Goal: Transaction & Acquisition: Book appointment/travel/reservation

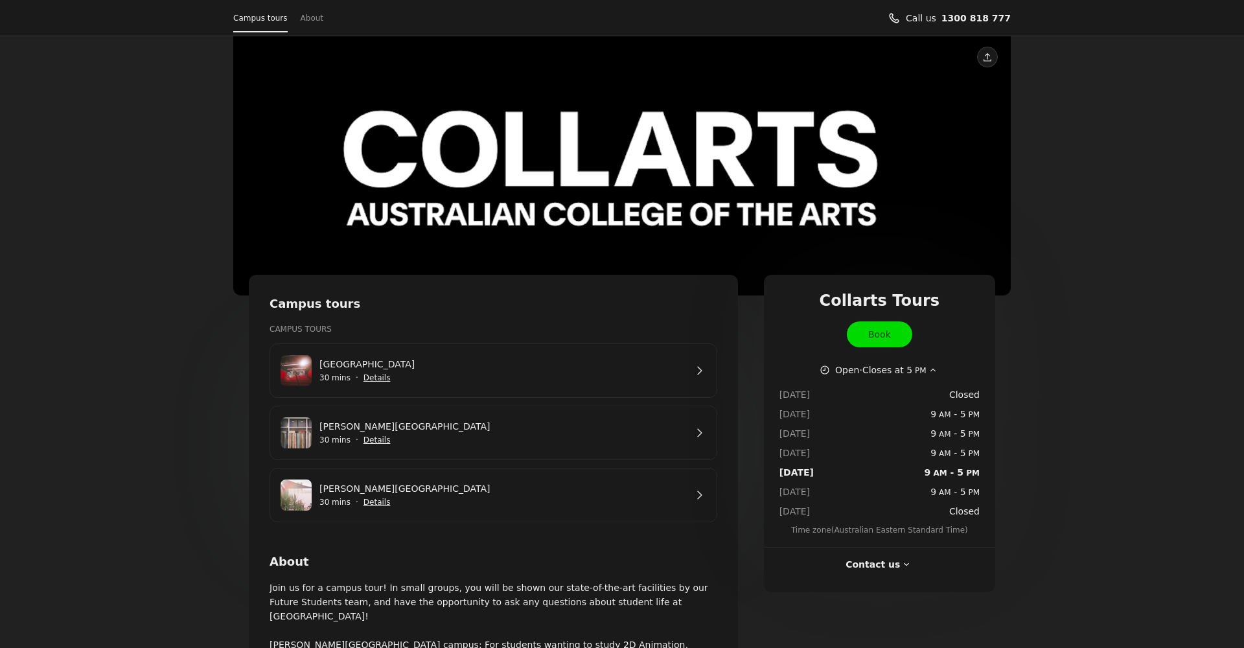
click at [380, 492] on span "Show details for George St Campus" at bounding box center [377, 502] width 29 height 29
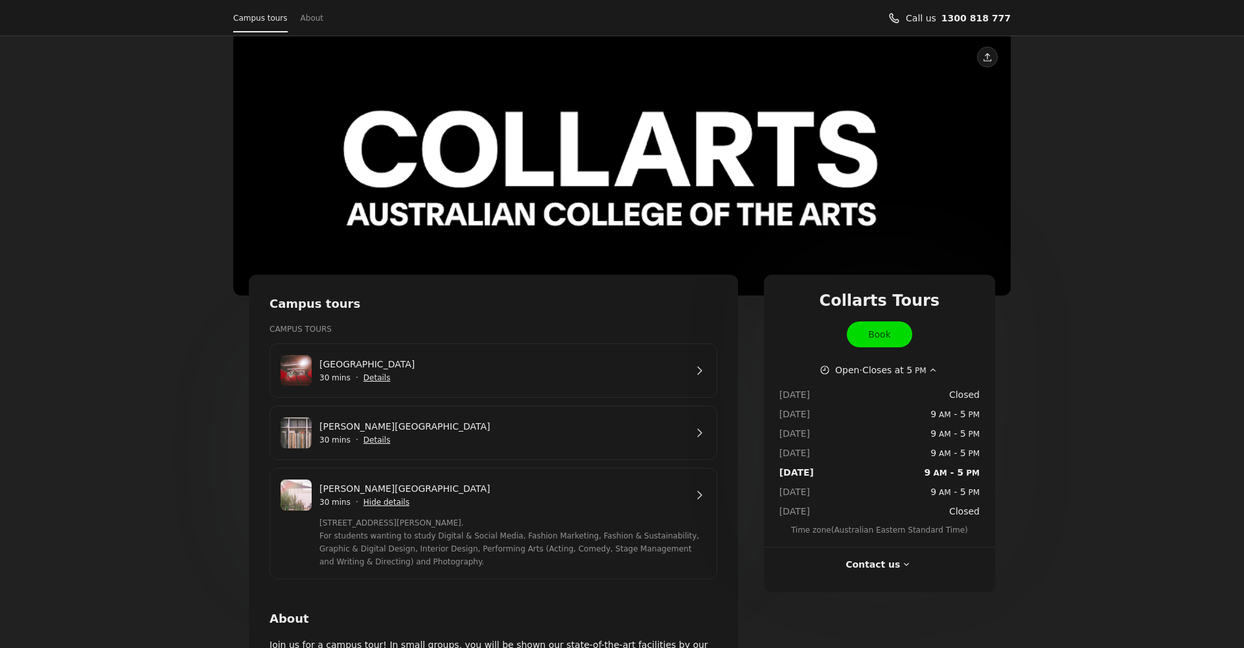
click at [686, 495] on link "[PERSON_NAME][GEOGRAPHIC_DATA]" at bounding box center [502, 488] width 366 height 14
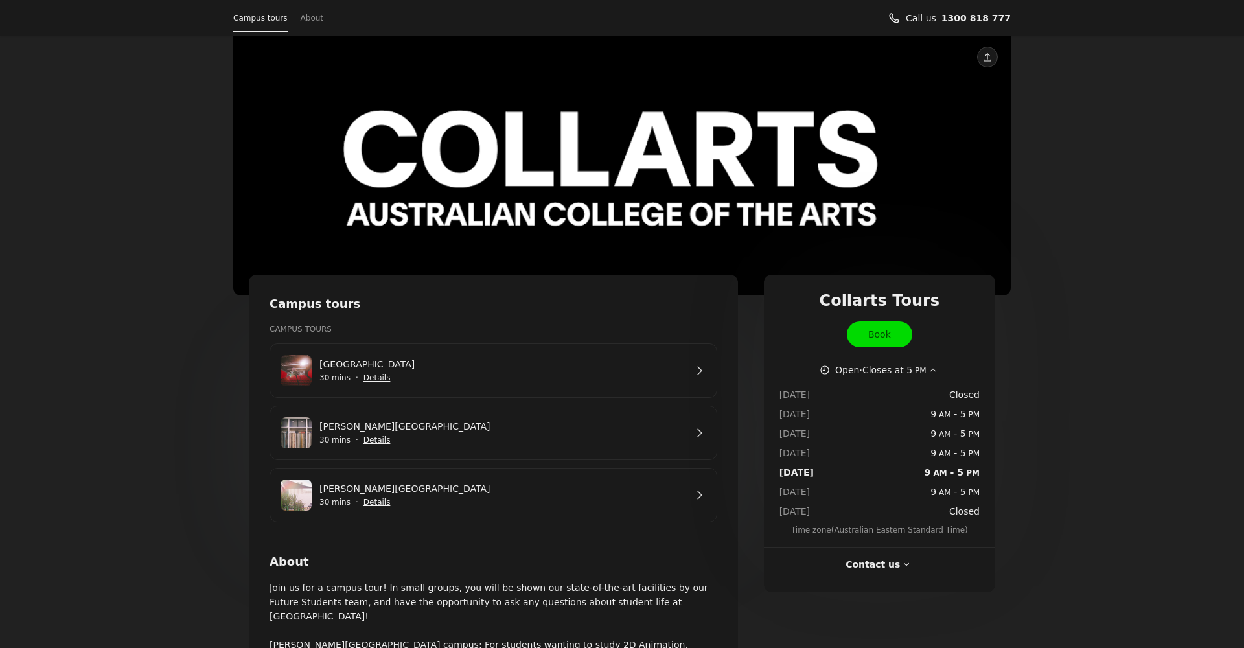
click at [415, 426] on link "[PERSON_NAME][GEOGRAPHIC_DATA]" at bounding box center [502, 426] width 366 height 14
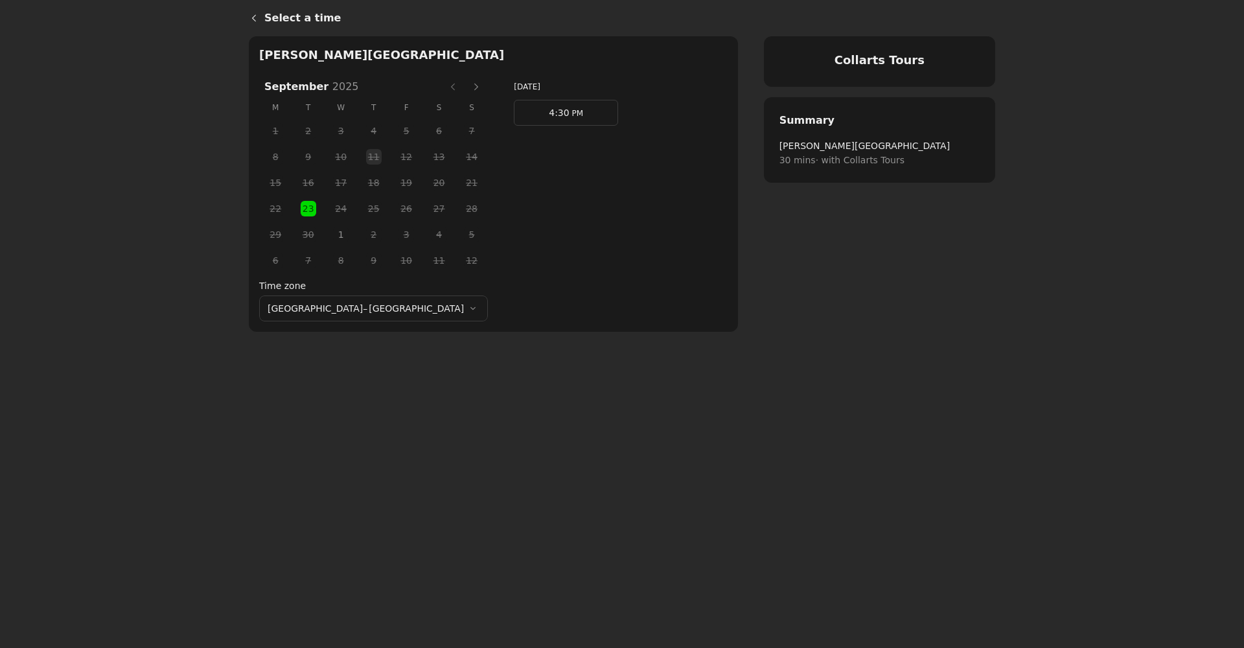
drag, startPoint x: 516, startPoint y: 111, endPoint x: 468, endPoint y: 102, distance: 48.9
click at [549, 111] on span "4:30" at bounding box center [559, 113] width 20 height 10
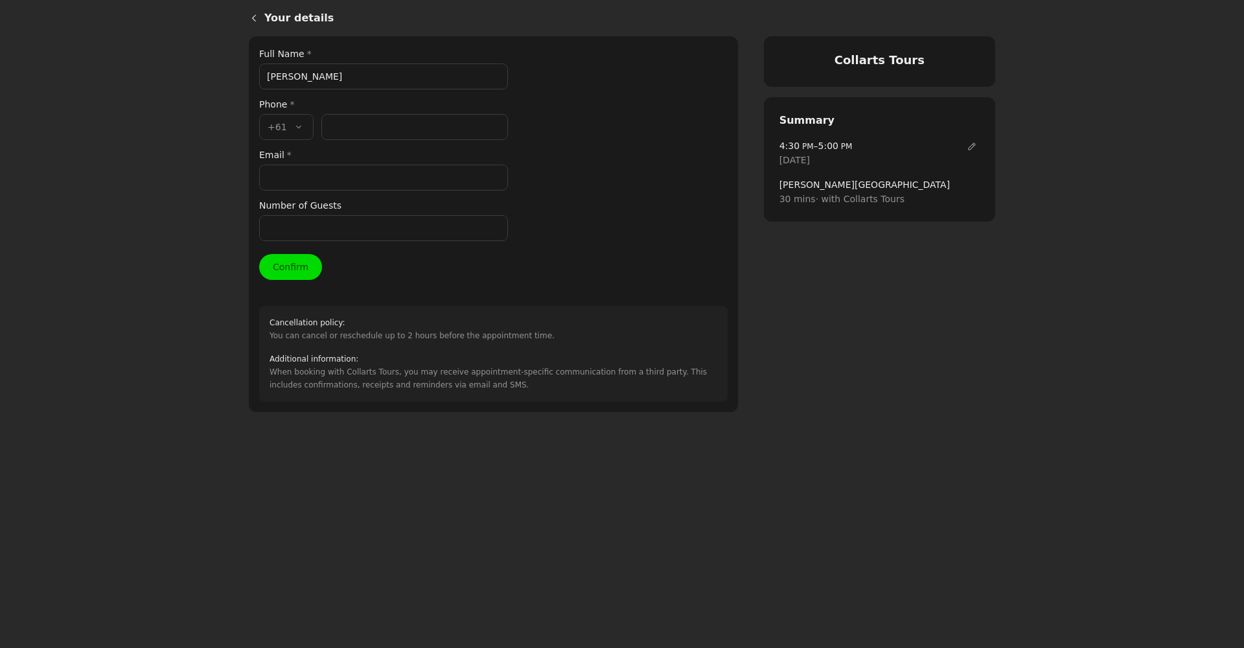
type input "[PERSON_NAME]"
click at [255, 20] on icon "Back" at bounding box center [254, 18] width 4 height 7
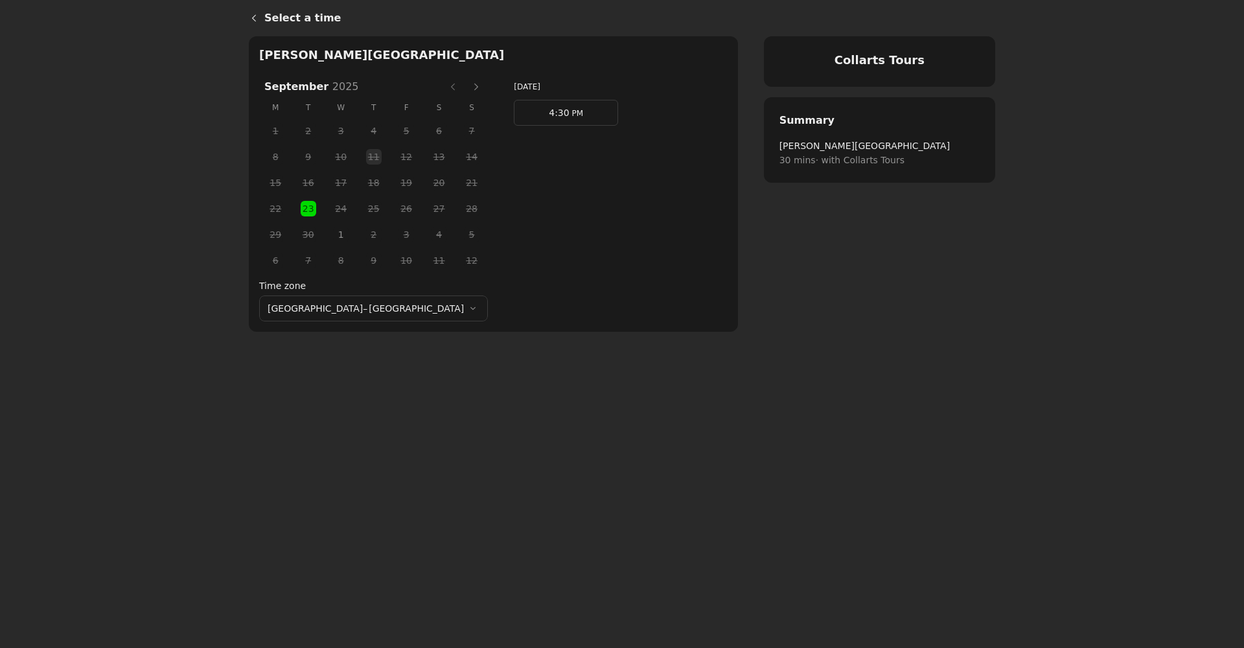
click at [570, 112] on span "PM" at bounding box center [577, 113] width 14 height 9
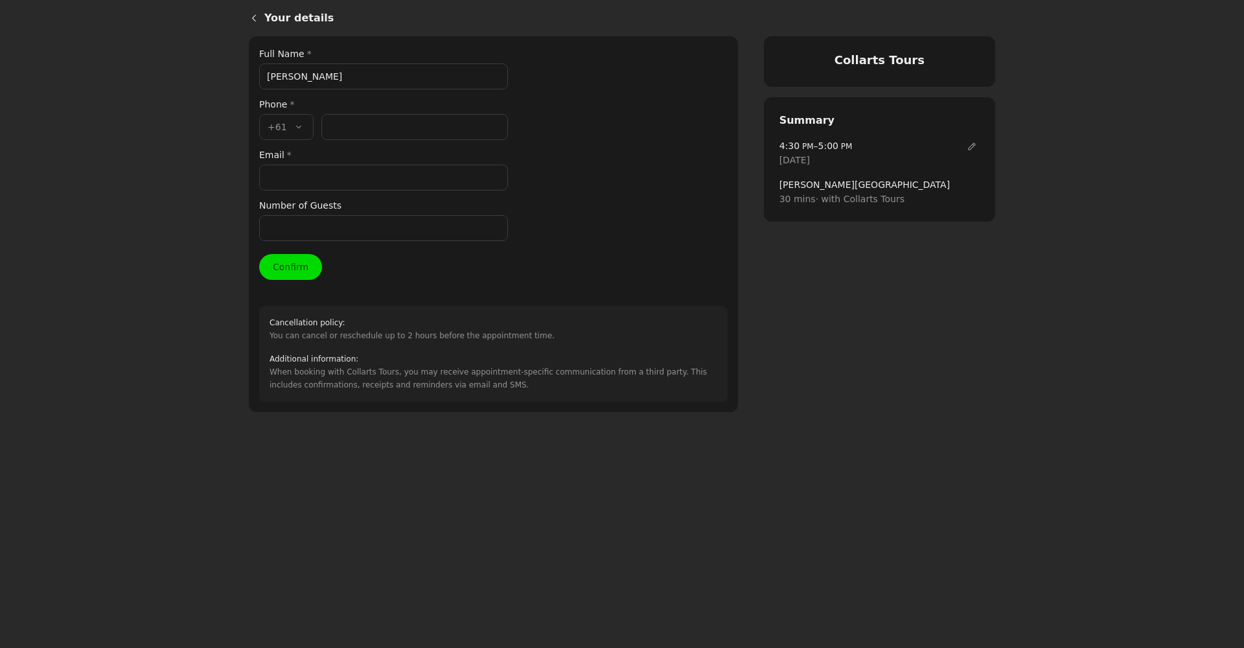
paste input "[PERSON_NAME]"
type input "[PERSON_NAME]"
click at [312, 231] on input "Number of Guests" at bounding box center [383, 228] width 249 height 26
type input "1"
paste input "61482021838"
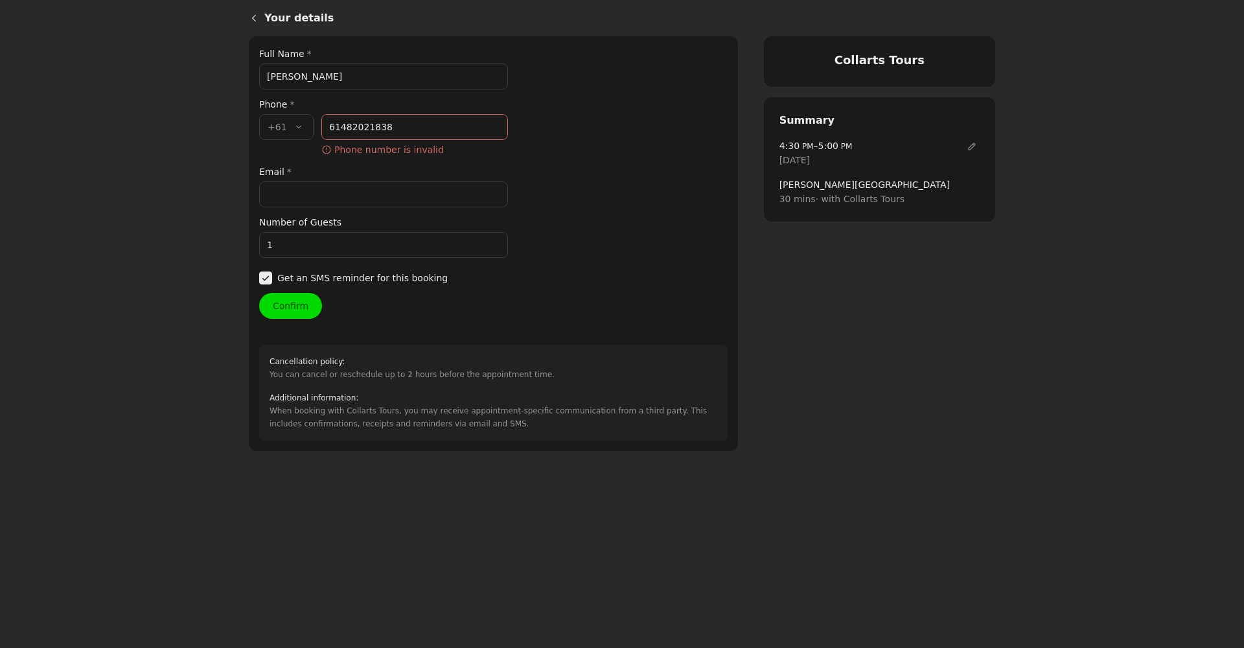
drag, startPoint x: 341, startPoint y: 128, endPoint x: 314, endPoint y: 128, distance: 27.2
click at [314, 128] on div "Country code * , +61 +61 Phone number * [PHONE_NUMBER] ​ Phone number is invalid" at bounding box center [383, 135] width 249 height 43
type input "482 021 838"
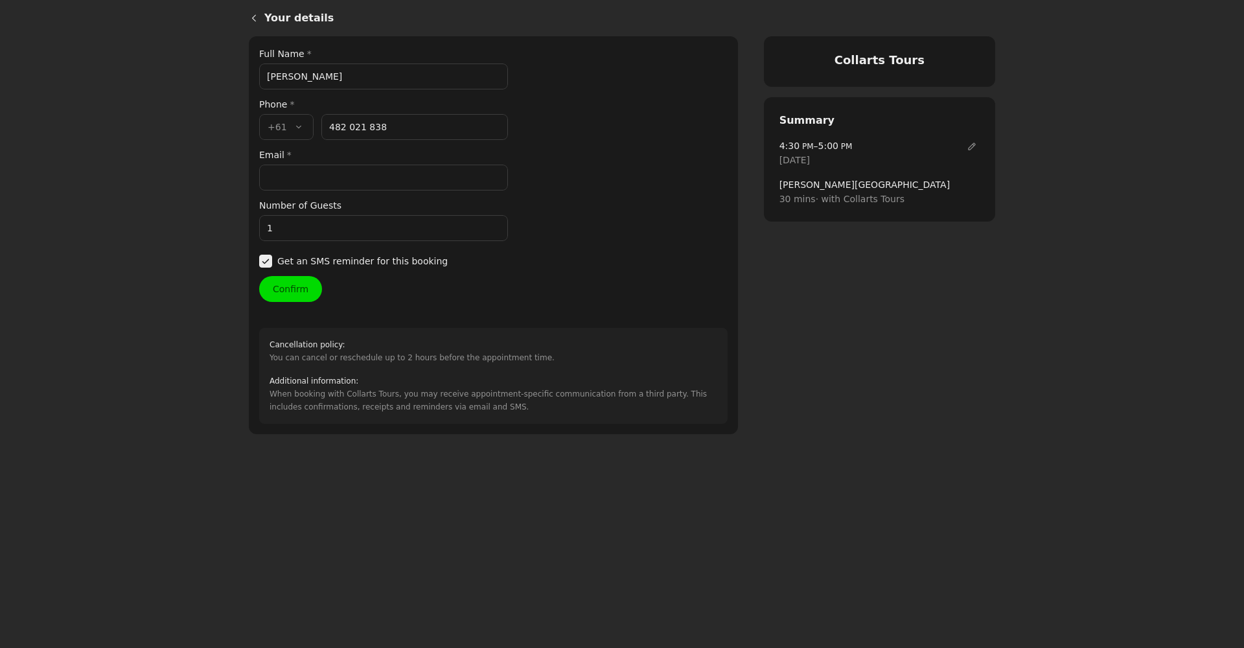
paste input "[EMAIL_ADDRESS][DOMAIN_NAME]"
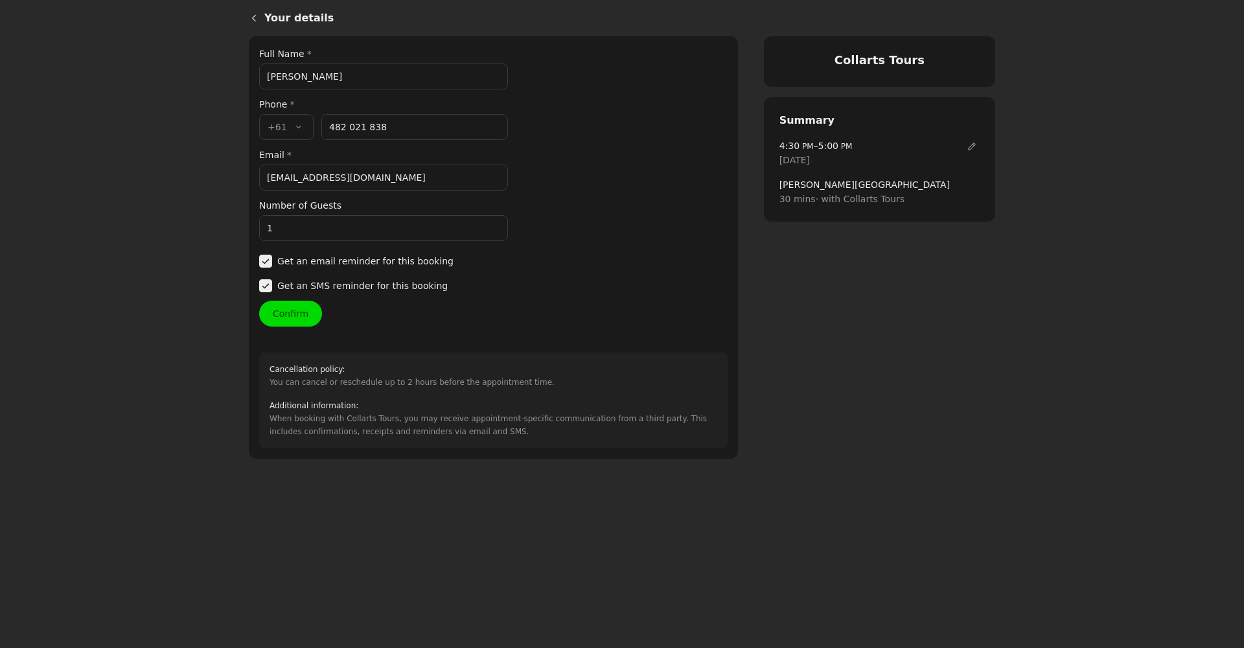
type input "[EMAIL_ADDRESS][DOMAIN_NAME]"
click at [351, 122] on input "482 021 838" at bounding box center [414, 127] width 187 height 26
type input "482 021 838"
click at [283, 312] on button "Confirm" at bounding box center [290, 314] width 63 height 26
